Goal: Task Accomplishment & Management: Manage account settings

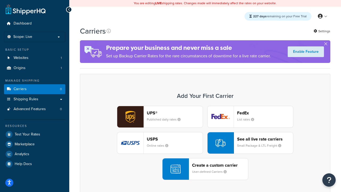
click at [205, 143] on div "UPS® Published daily rates FedEx List rates USPS Online rates See all live rate…" at bounding box center [206, 143] width 240 height 74
click at [265, 113] on header "FedEx" at bounding box center [265, 112] width 56 height 5
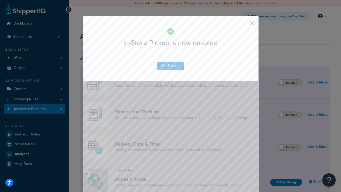
scroll to position [173, 0]
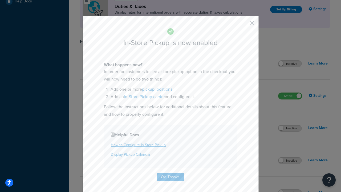
click at [244, 25] on button "button" at bounding box center [244, 24] width 1 height 1
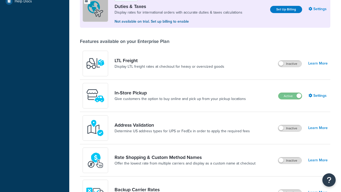
scroll to position [163, 0]
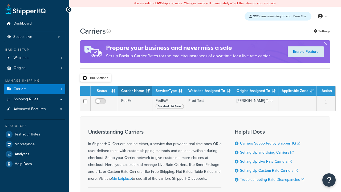
click at [85, 79] on input "checkbox" at bounding box center [85, 78] width 4 height 4
checkbox input "true"
click at [0, 0] on button "Delete" at bounding box center [0, 0] width 0 height 0
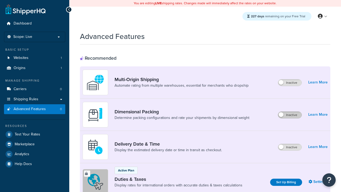
click at [290, 115] on label "Inactive" at bounding box center [289, 115] width 23 height 6
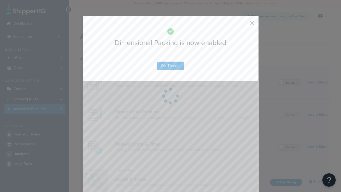
click at [244, 24] on button "button" at bounding box center [244, 24] width 1 height 1
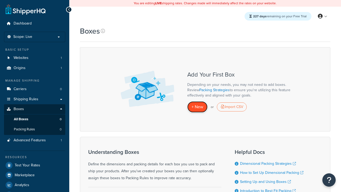
click at [198, 107] on span "+ New" at bounding box center [198, 107] width 12 height 6
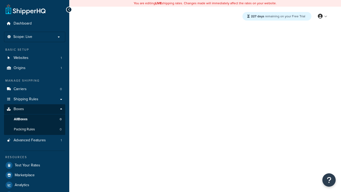
select select "usps_small"
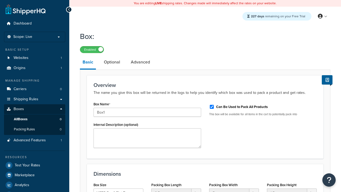
type input "Box1"
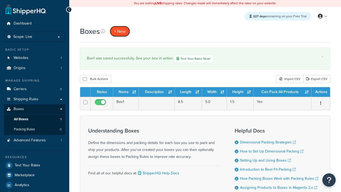
click at [120, 31] on span "+ New" at bounding box center [120, 31] width 12 height 6
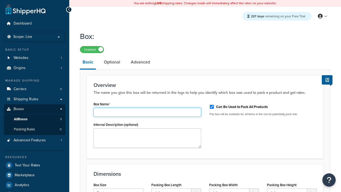
type input "Box2"
select select "usps_small"
type input "8.5"
type input "5"
type input "1.5"
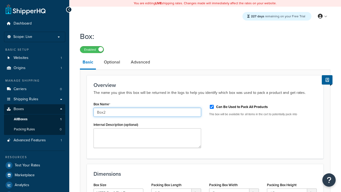
type input "Box2"
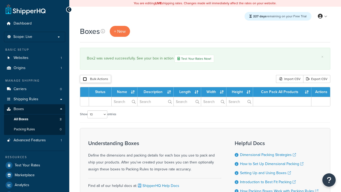
click at [85, 79] on input "checkbox" at bounding box center [85, 79] width 4 height 4
checkbox input "true"
click at [0, 0] on button "Duplicate" at bounding box center [0, 0] width 0 height 0
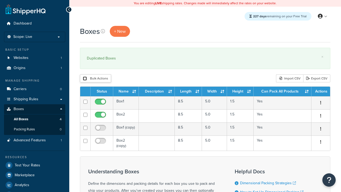
click at [85, 79] on input "checkbox" at bounding box center [85, 79] width 4 height 4
checkbox input "true"
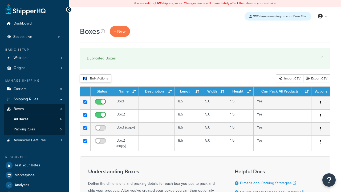
checkbox input "true"
click at [0, 0] on button "Delete" at bounding box center [0, 0] width 0 height 0
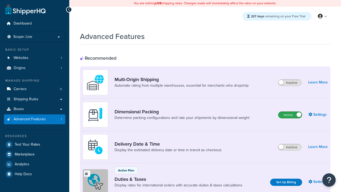
click at [290, 115] on label "Active" at bounding box center [290, 115] width 23 height 6
